Goal: Navigation & Orientation: Find specific page/section

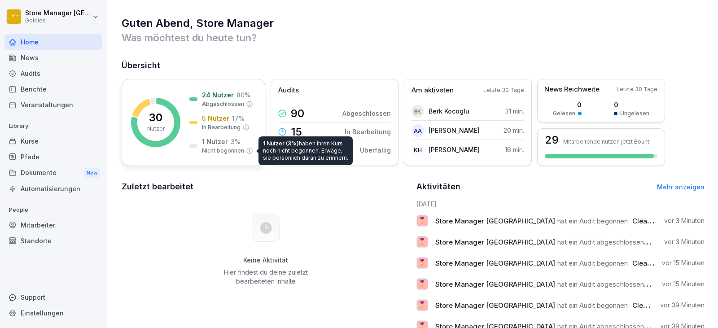
click at [235, 148] on p "Nicht begonnen" at bounding box center [223, 151] width 42 height 8
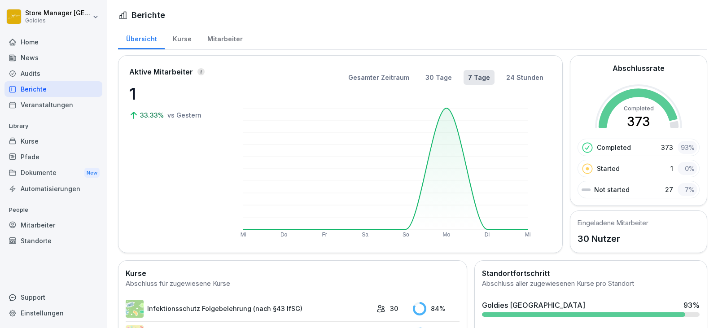
click at [236, 43] on div "Mitarbeiter" at bounding box center [224, 37] width 51 height 23
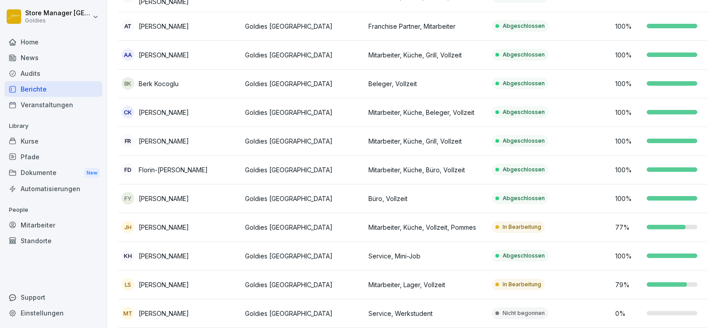
scroll to position [224, 0]
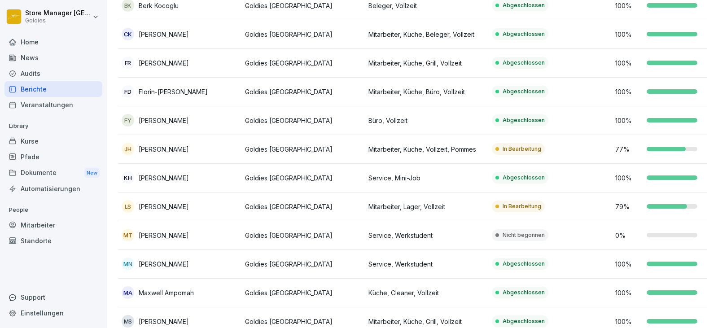
click at [525, 231] on p "Nicht begonnen" at bounding box center [523, 235] width 42 height 8
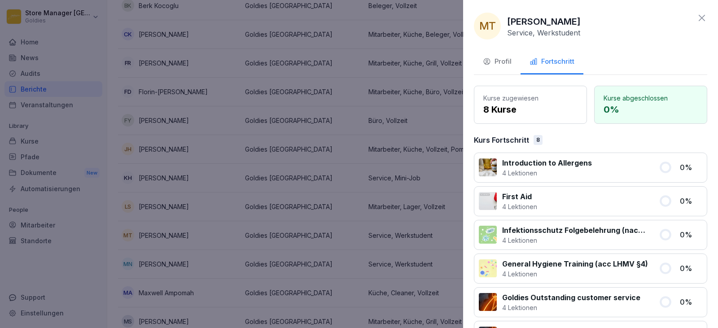
click at [499, 57] on div "Profil" at bounding box center [497, 62] width 29 height 10
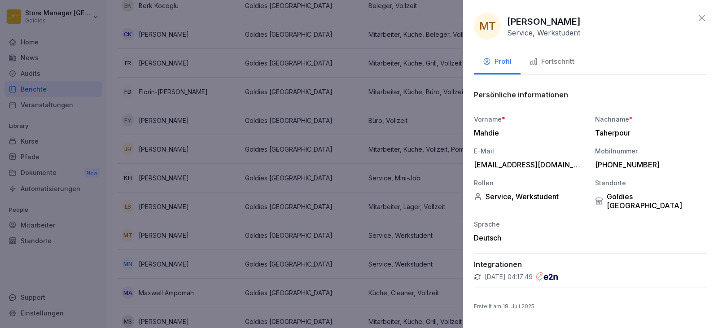
click at [700, 19] on icon at bounding box center [701, 18] width 6 height 6
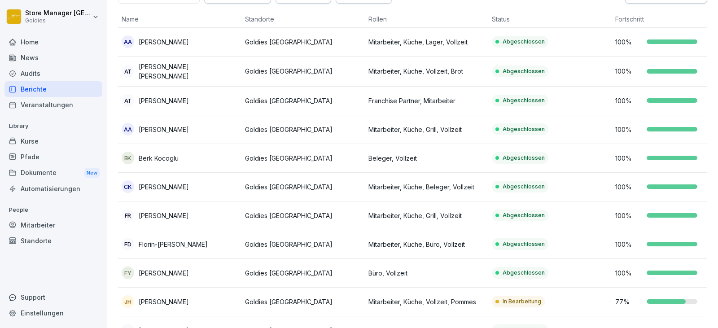
scroll to position [0, 0]
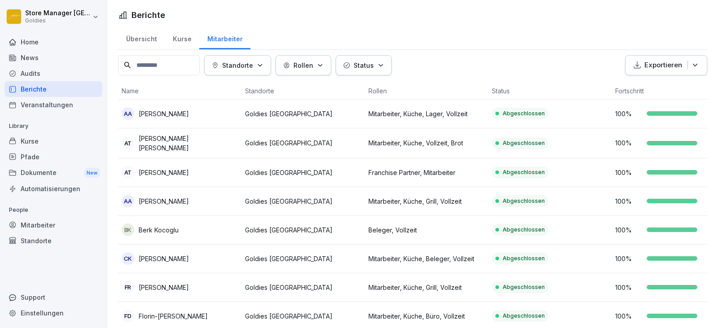
click at [146, 38] on div "Übersicht" at bounding box center [141, 37] width 47 height 23
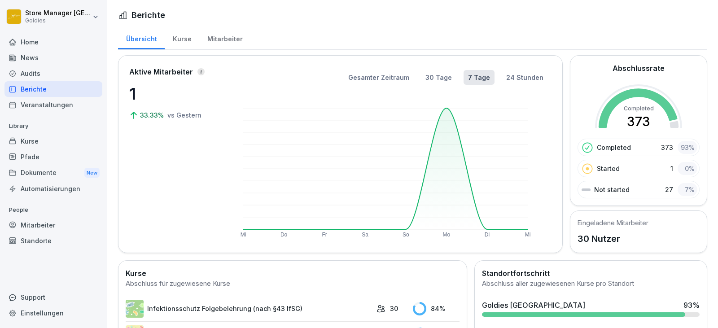
click at [71, 91] on div "Berichte" at bounding box center [53, 89] width 98 height 16
click at [50, 70] on div "Audits" at bounding box center [53, 73] width 98 height 16
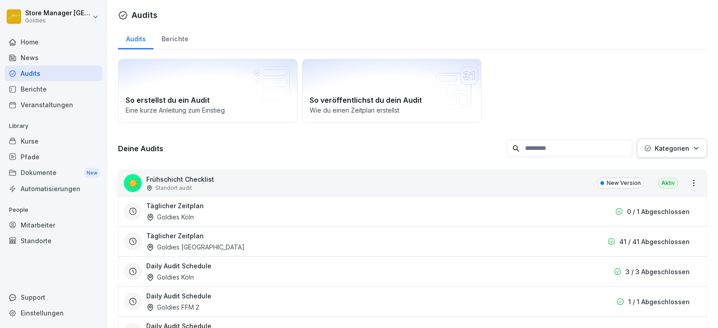
click at [179, 39] on div "Berichte" at bounding box center [174, 37] width 43 height 23
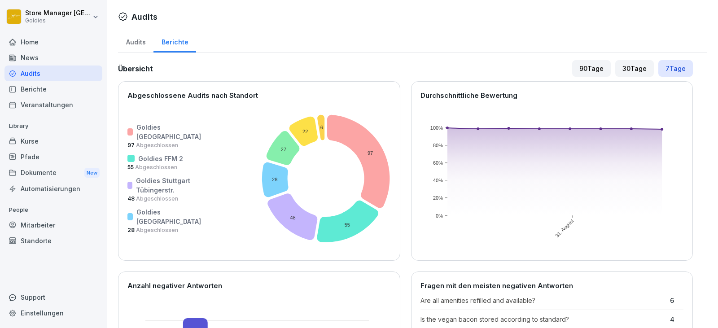
click at [130, 43] on div "Audits" at bounding box center [135, 41] width 35 height 23
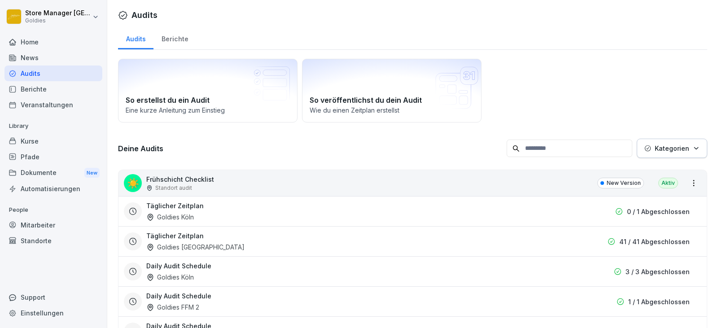
click at [182, 37] on div "Berichte" at bounding box center [174, 37] width 43 height 23
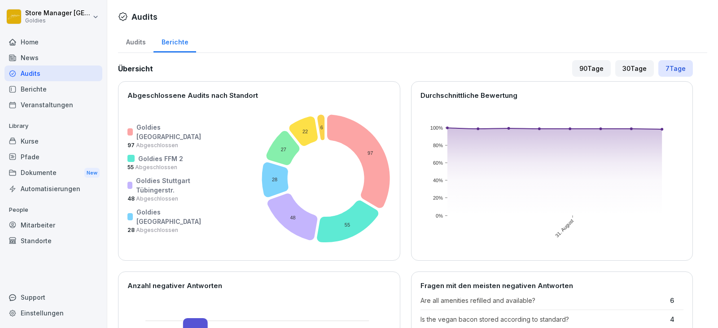
click at [586, 70] on div "90 Tage" at bounding box center [591, 68] width 39 height 17
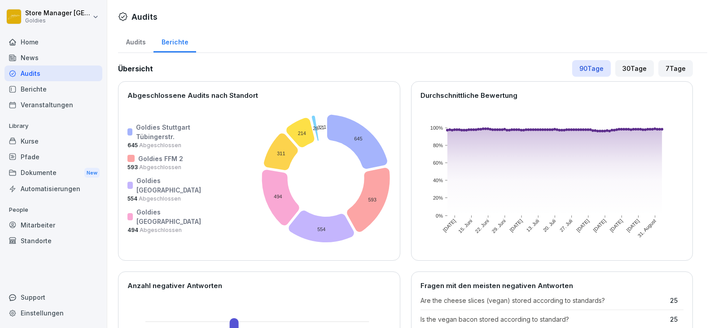
click at [627, 70] on div "30 Tage" at bounding box center [634, 68] width 39 height 17
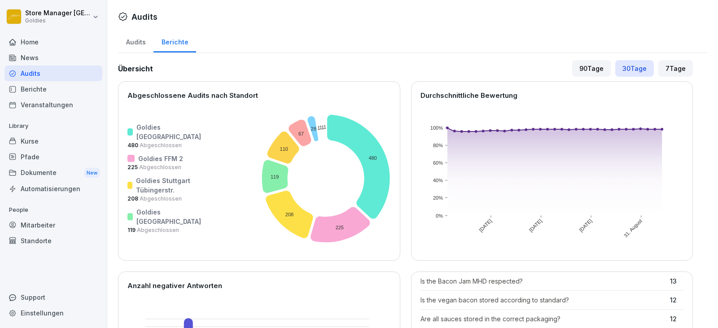
click at [137, 38] on div "Audits" at bounding box center [135, 41] width 35 height 23
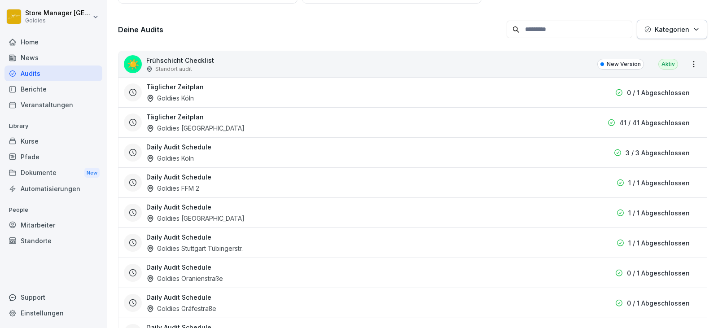
scroll to position [135, 0]
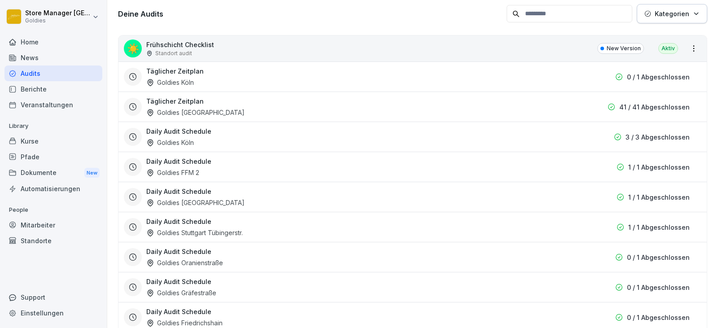
click at [223, 50] on div "☀️ Frühschicht Checklist Standort audit New Version Aktiv" at bounding box center [412, 48] width 588 height 26
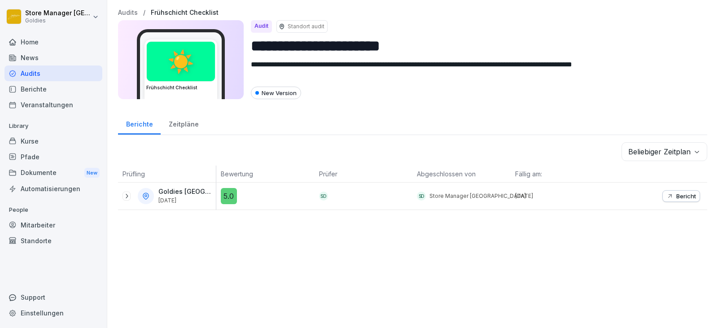
click at [184, 191] on p "Goldies [GEOGRAPHIC_DATA]" at bounding box center [186, 192] width 56 height 8
click at [122, 194] on div "Goldies [GEOGRAPHIC_DATA] [DATE]" at bounding box center [167, 196] width 98 height 27
click at [177, 130] on div "Zeitpläne" at bounding box center [184, 123] width 46 height 23
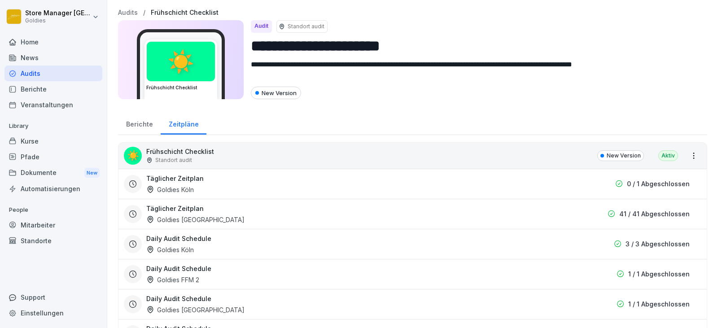
click at [142, 124] on div "Berichte" at bounding box center [139, 123] width 43 height 23
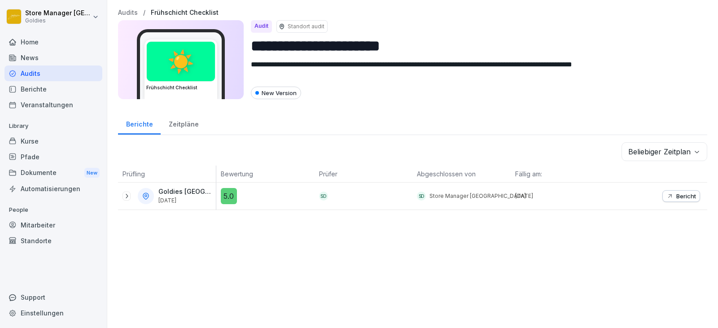
click at [128, 192] on div at bounding box center [126, 195] width 8 height 9
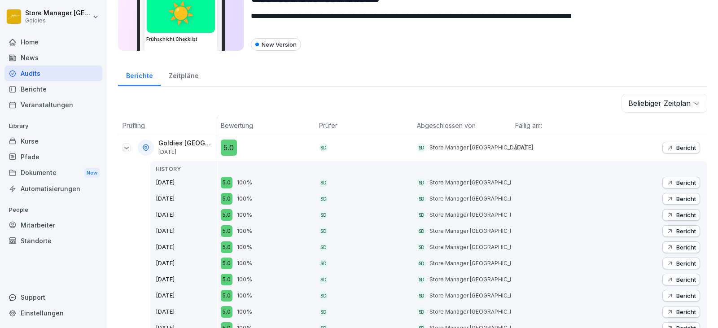
scroll to position [135, 0]
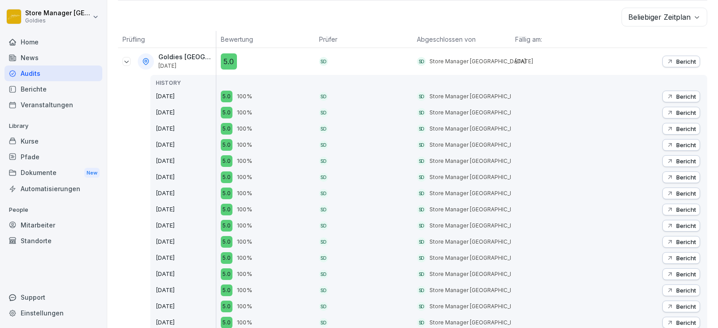
click at [666, 97] on div "Bericht" at bounding box center [681, 96] width 30 height 7
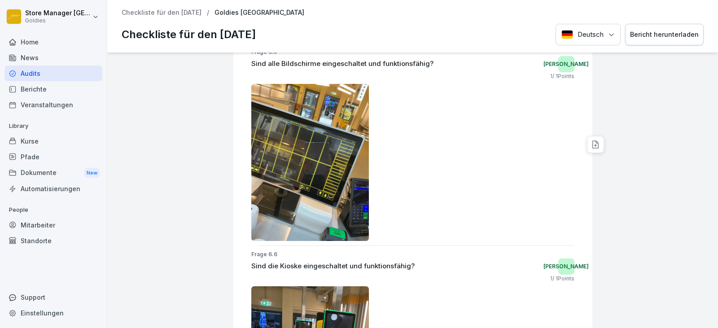
scroll to position [7388, 0]
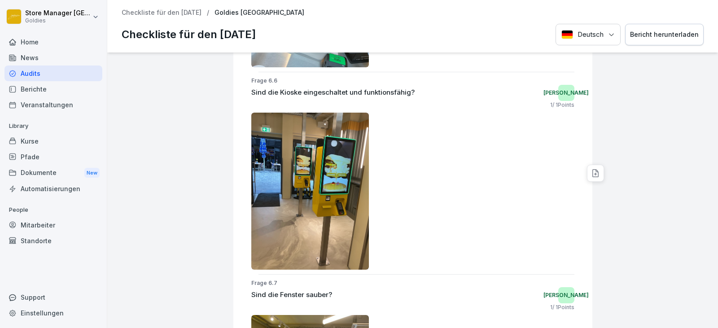
click at [66, 66] on div "Audits" at bounding box center [53, 73] width 98 height 16
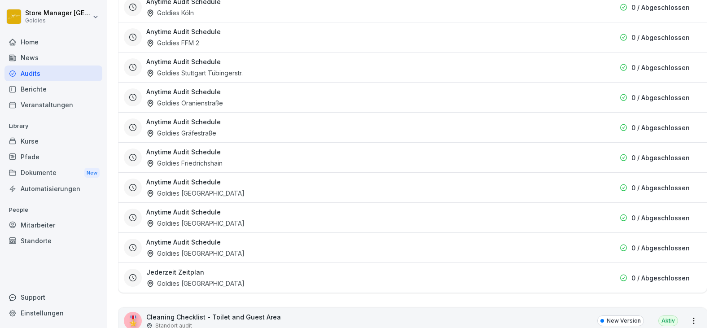
scroll to position [2377, 0]
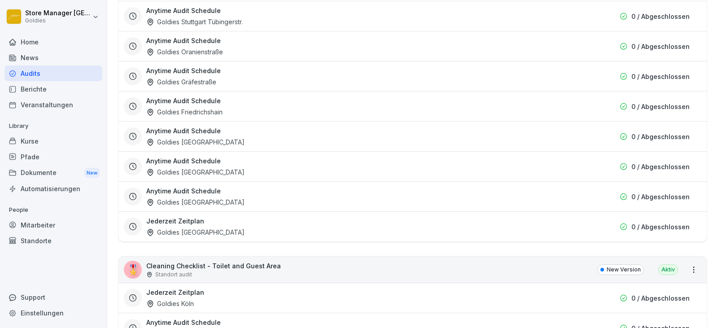
click at [212, 204] on div "Goldies [GEOGRAPHIC_DATA]" at bounding box center [195, 201] width 98 height 9
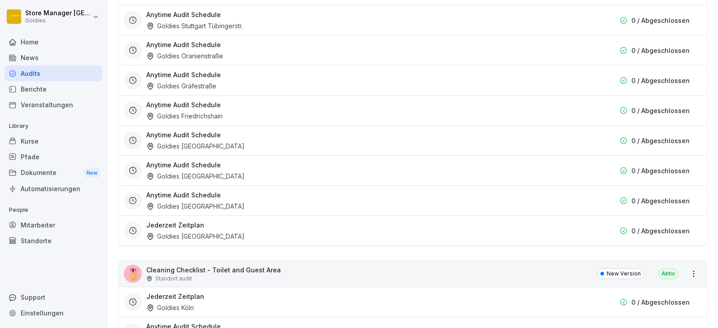
scroll to position [2377, 0]
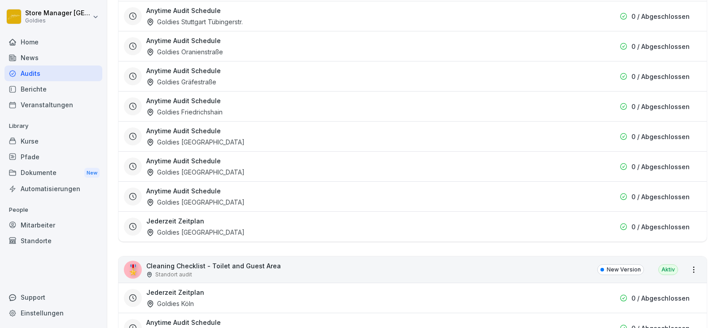
click at [248, 202] on div "Anytime Audit Schedule Goldies [GEOGRAPHIC_DATA]" at bounding box center [361, 196] width 431 height 21
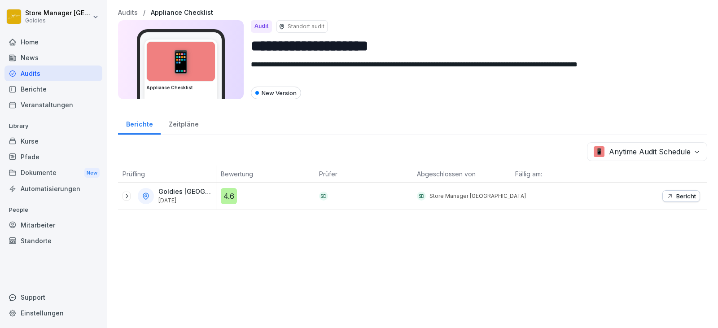
click at [126, 194] on icon at bounding box center [126, 195] width 7 height 7
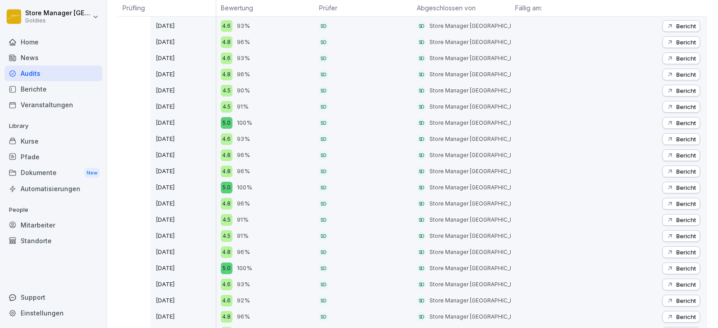
scroll to position [269, 0]
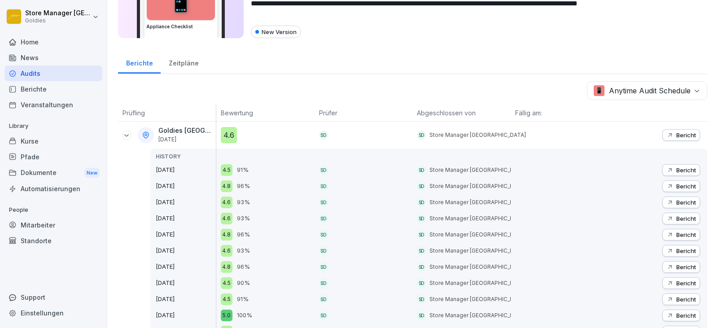
scroll to position [39, 0]
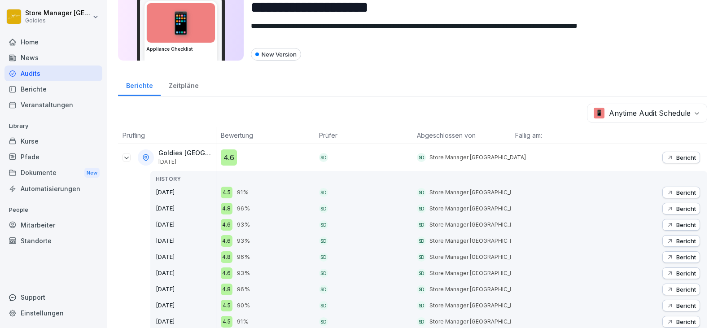
click at [666, 157] on icon "button" at bounding box center [669, 157] width 7 height 7
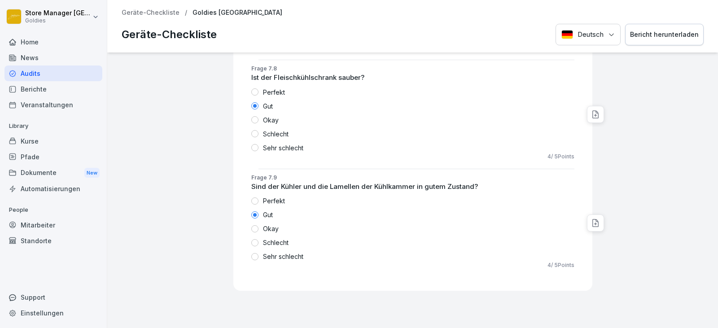
scroll to position [2574, 0]
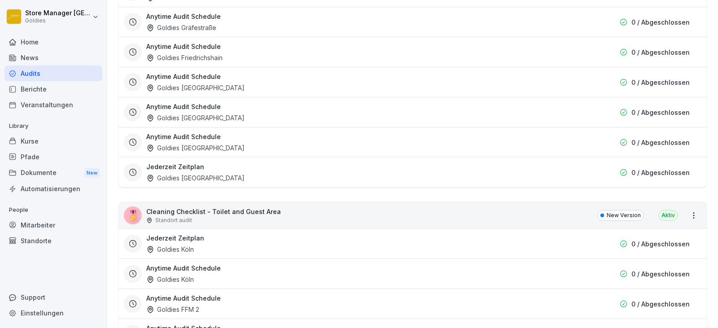
scroll to position [2315, 0]
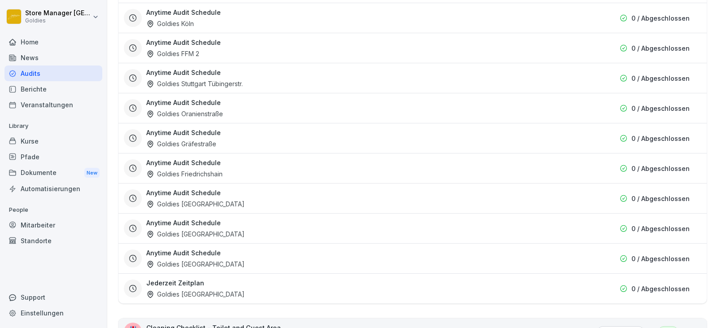
click at [28, 91] on div "Berichte" at bounding box center [53, 89] width 98 height 16
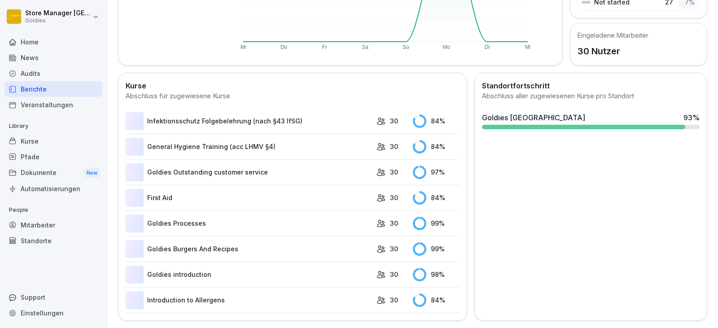
scroll to position [55, 0]
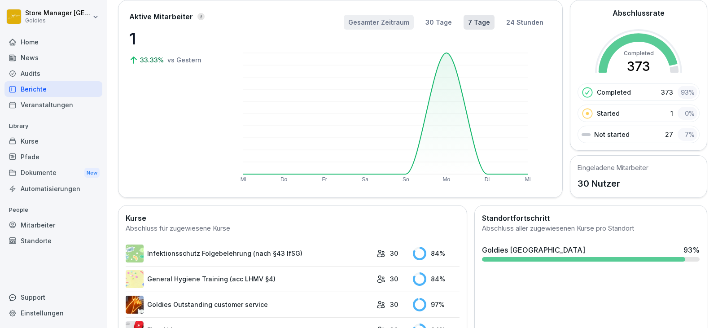
click at [396, 24] on button "Gesamter Zeitraum" at bounding box center [379, 22] width 70 height 15
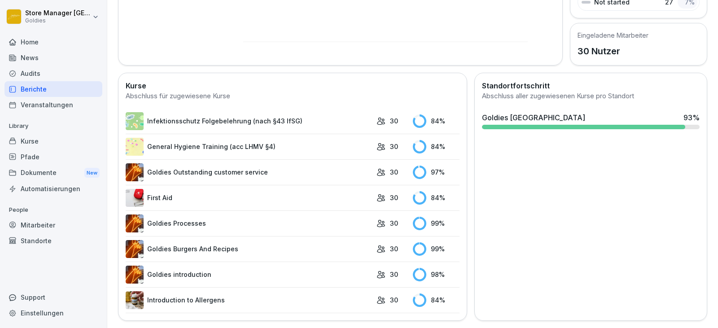
scroll to position [194, 0]
click at [49, 100] on div "Veranstaltungen" at bounding box center [53, 105] width 98 height 16
